Goal: Task Accomplishment & Management: Use online tool/utility

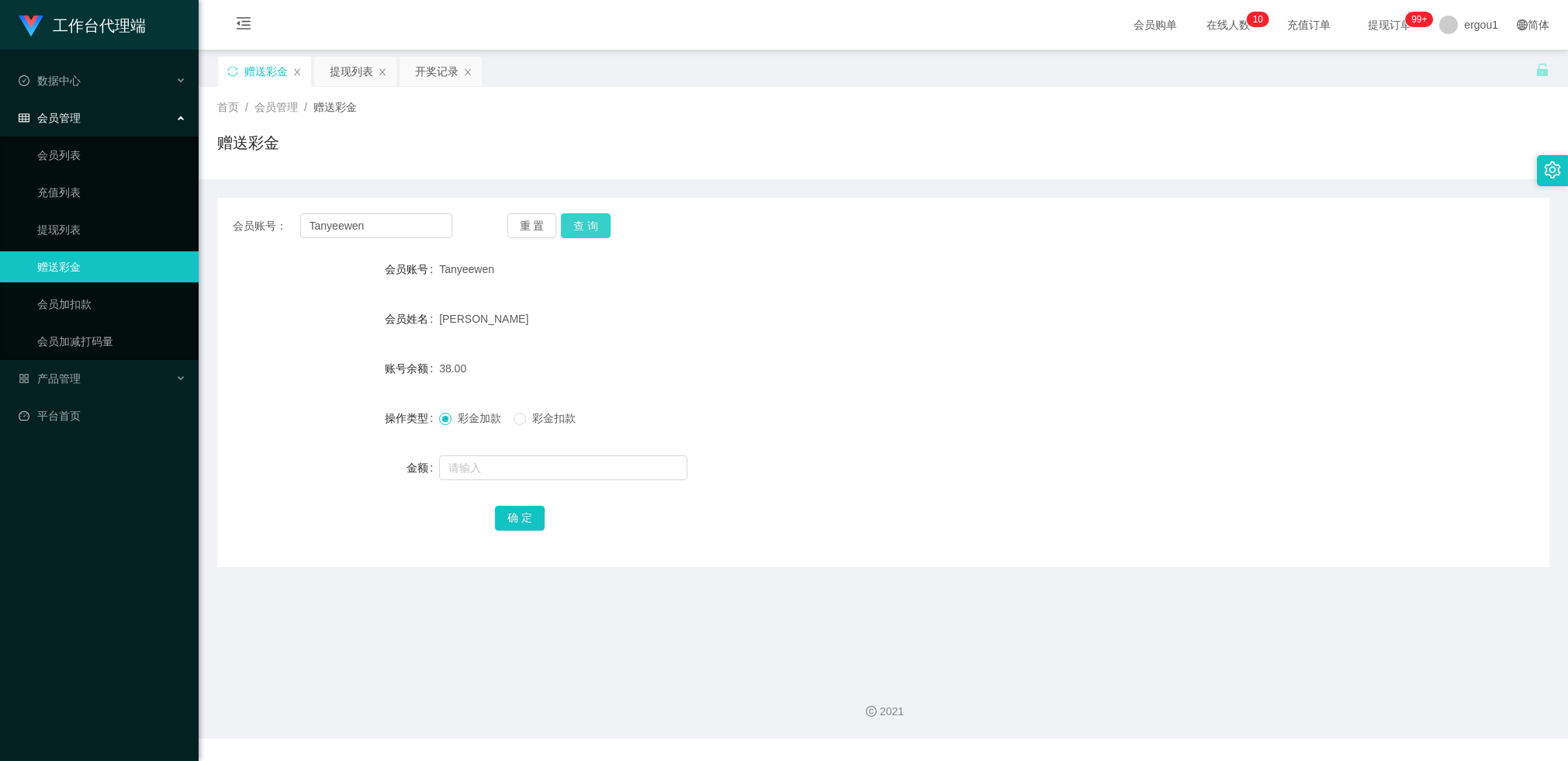
click at [587, 227] on button "查 询" at bounding box center [586, 226] width 50 height 25
click at [534, 414] on span "彩金扣款" at bounding box center [554, 418] width 56 height 13
click at [524, 470] on input "text" at bounding box center [563, 468] width 248 height 25
type input "100"
click at [524, 518] on button "确 定" at bounding box center [520, 519] width 50 height 25
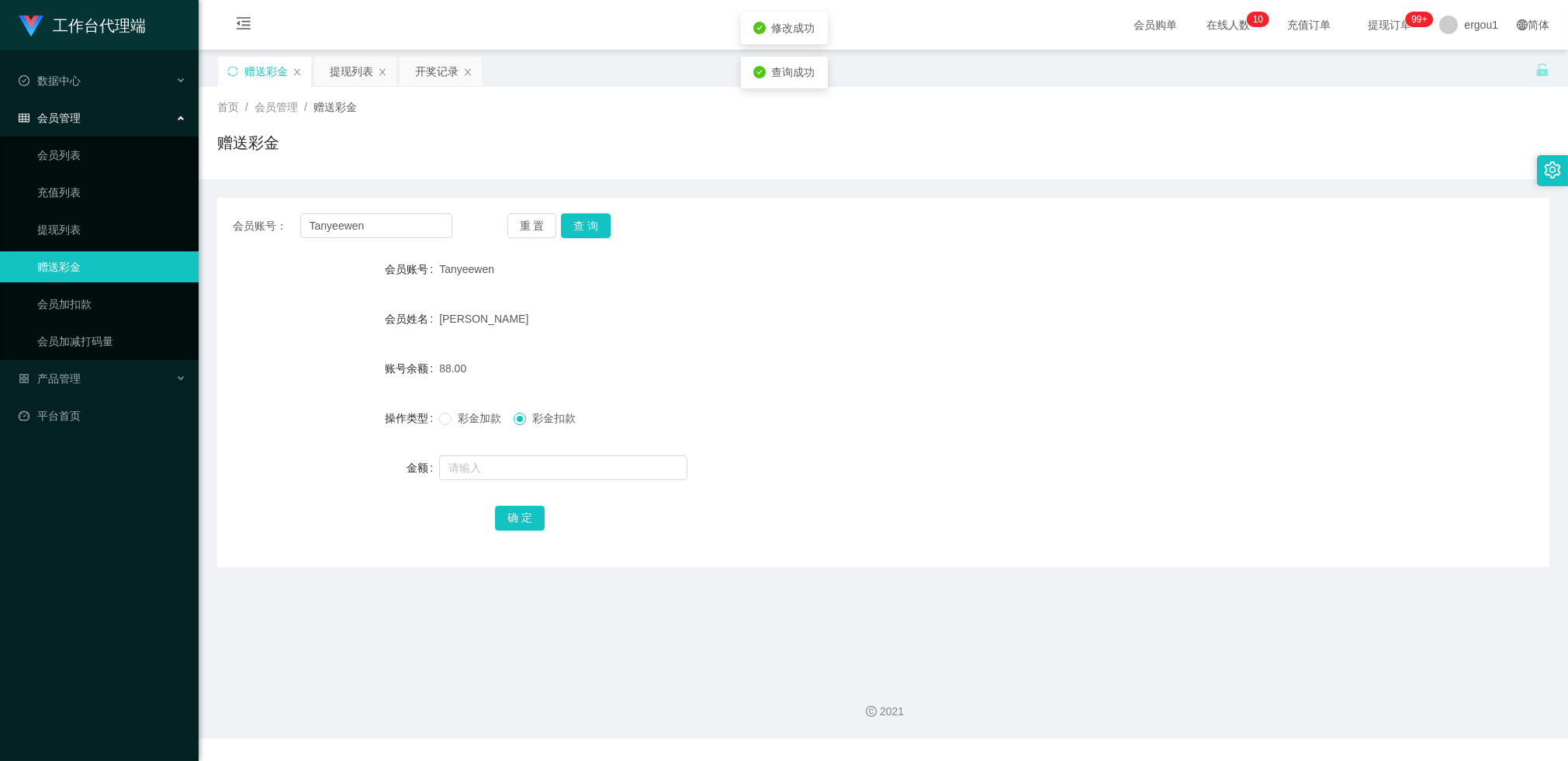
click at [614, 307] on div "[PERSON_NAME]" at bounding box center [827, 319] width 777 height 31
click at [521, 471] on input "text" at bounding box center [563, 468] width 248 height 25
type input "50"
click at [518, 523] on button "确 定" at bounding box center [520, 519] width 50 height 25
click at [599, 369] on div "38.00" at bounding box center [827, 369] width 777 height 31
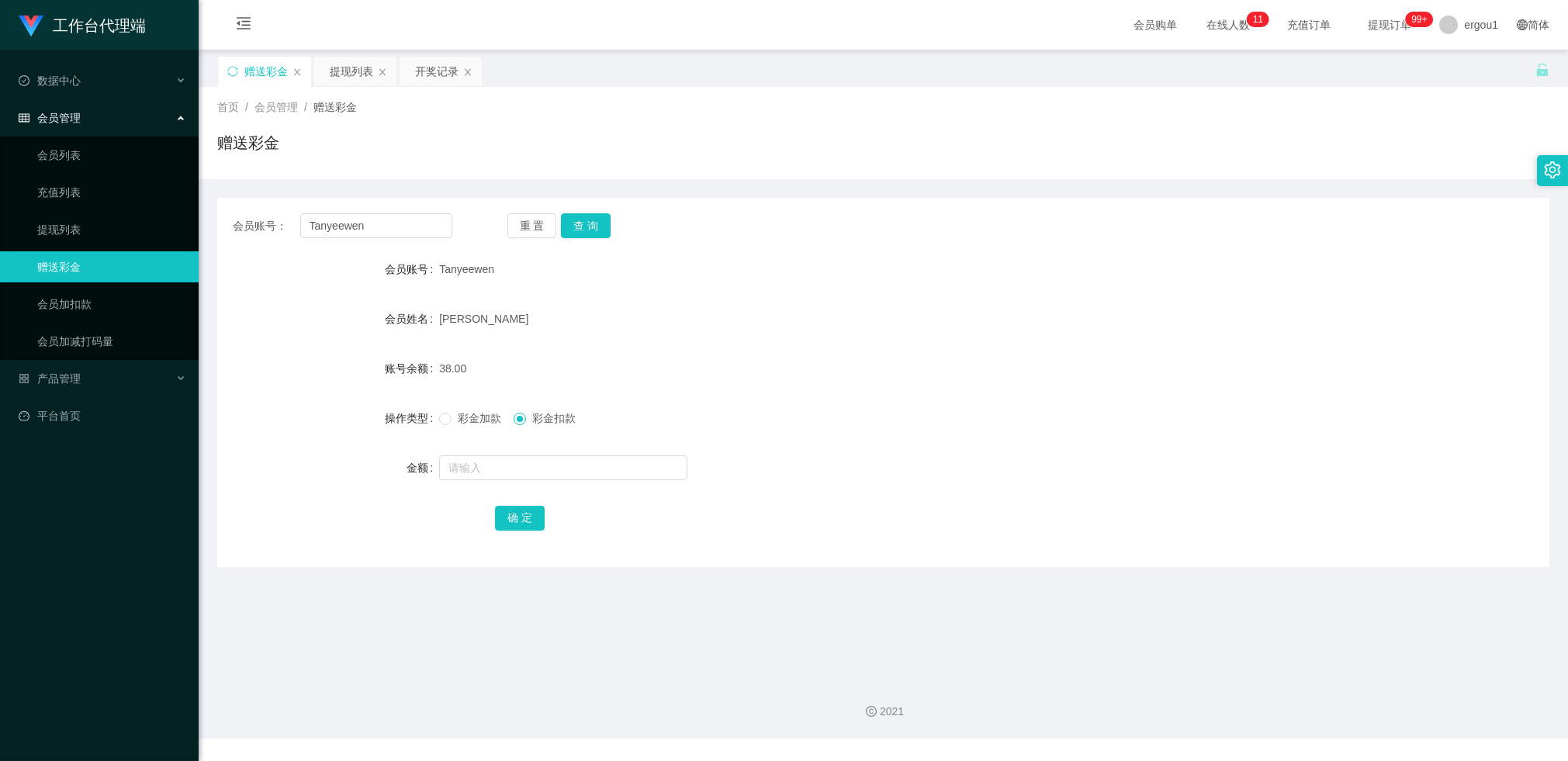
click at [554, 324] on div "[PERSON_NAME]" at bounding box center [827, 319] width 777 height 31
